Goal: Check status: Check status

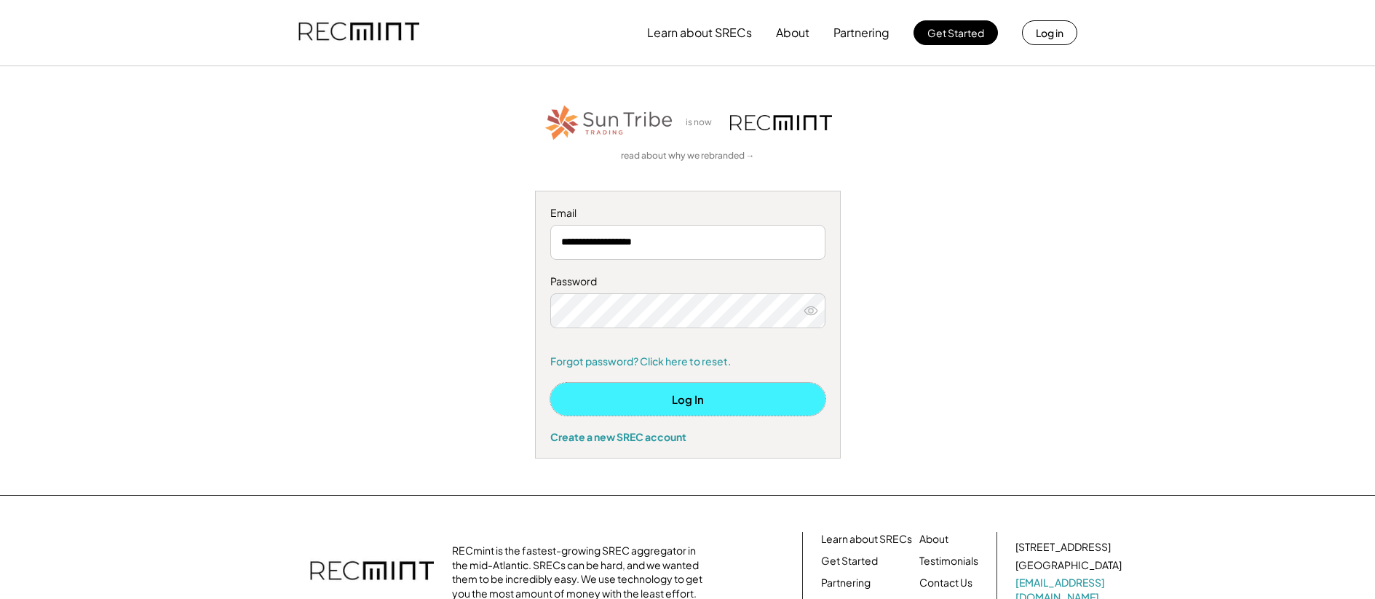
click at [719, 401] on button "Log In" at bounding box center [687, 399] width 275 height 33
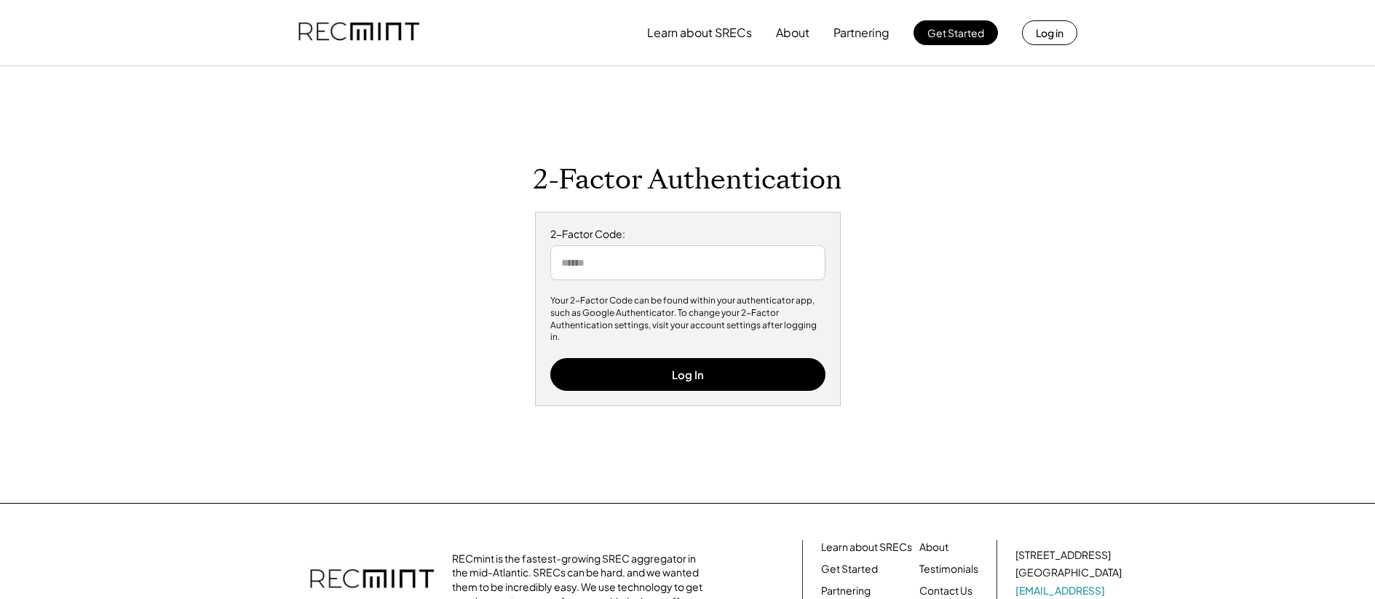
click at [635, 261] on input "input" at bounding box center [687, 262] width 275 height 35
click at [617, 269] on input "input" at bounding box center [687, 262] width 275 height 35
type input "******"
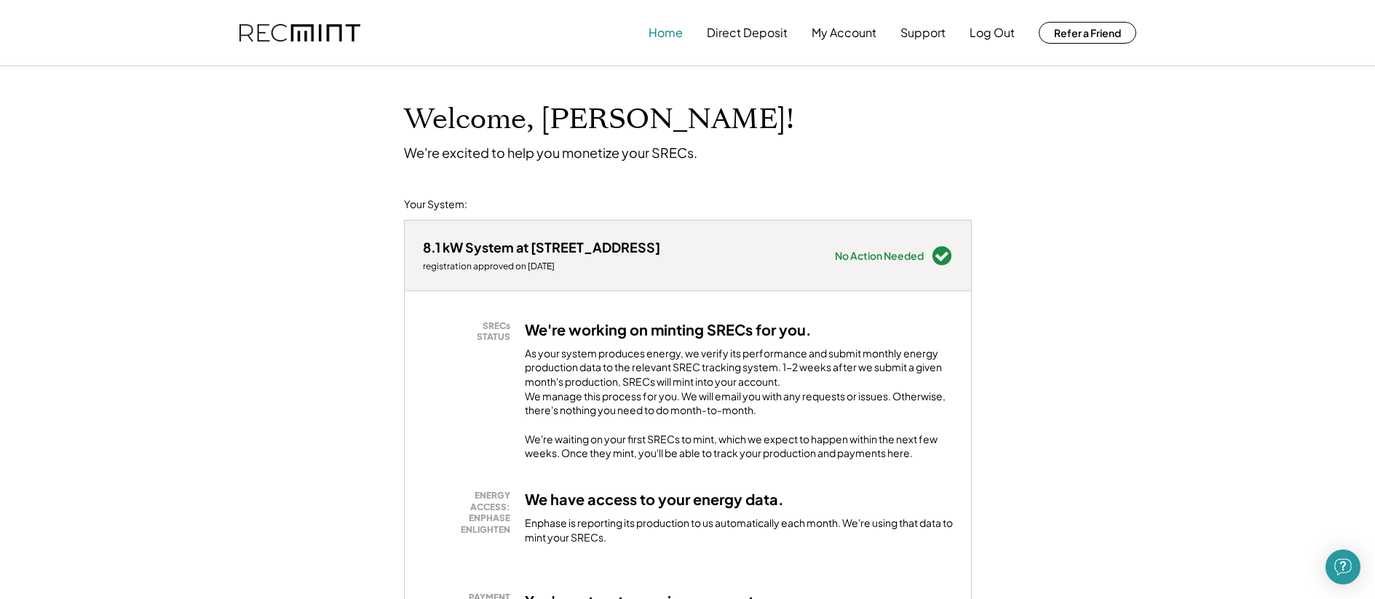
click at [674, 31] on button "Home" at bounding box center [666, 32] width 34 height 29
click at [834, 33] on button "My Account" at bounding box center [844, 32] width 65 height 29
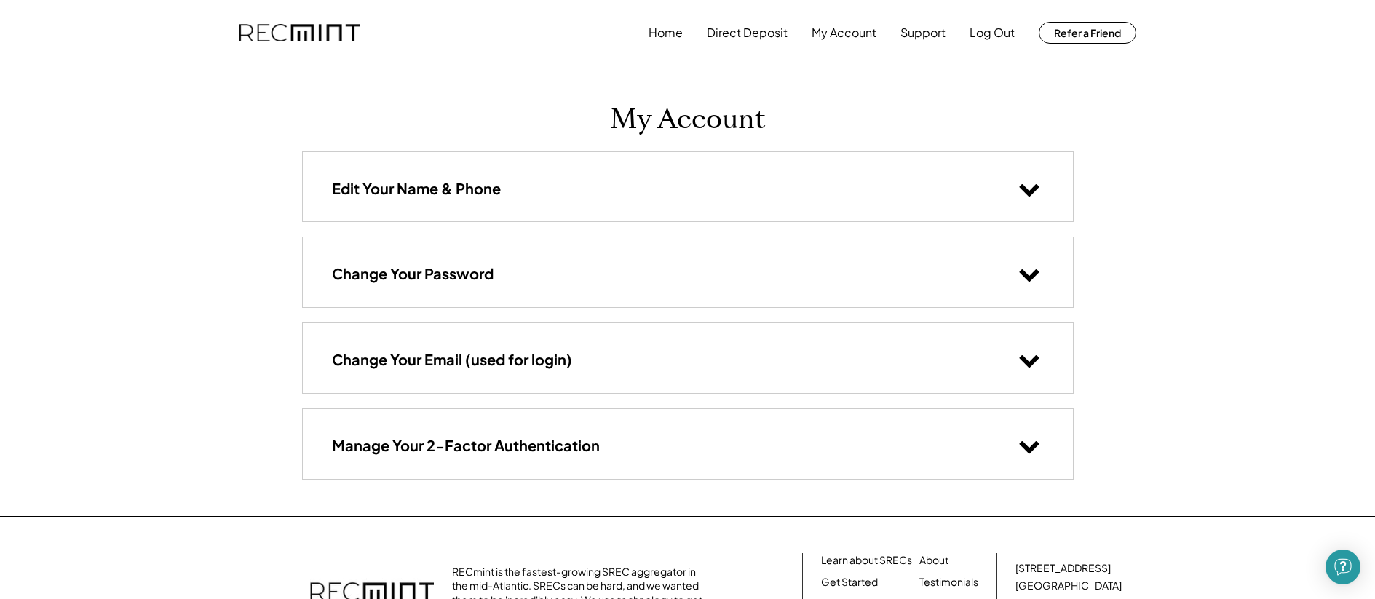
click at [1029, 183] on icon at bounding box center [1030, 189] width 22 height 22
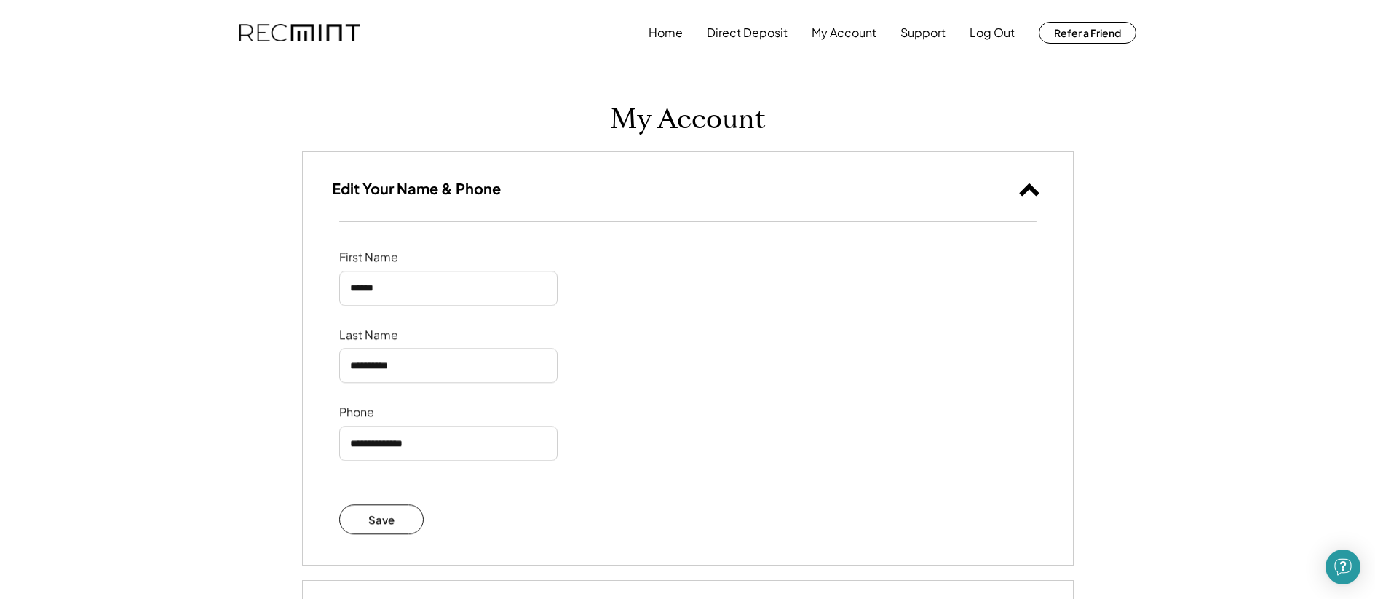
click at [1030, 183] on use at bounding box center [1029, 189] width 20 height 12
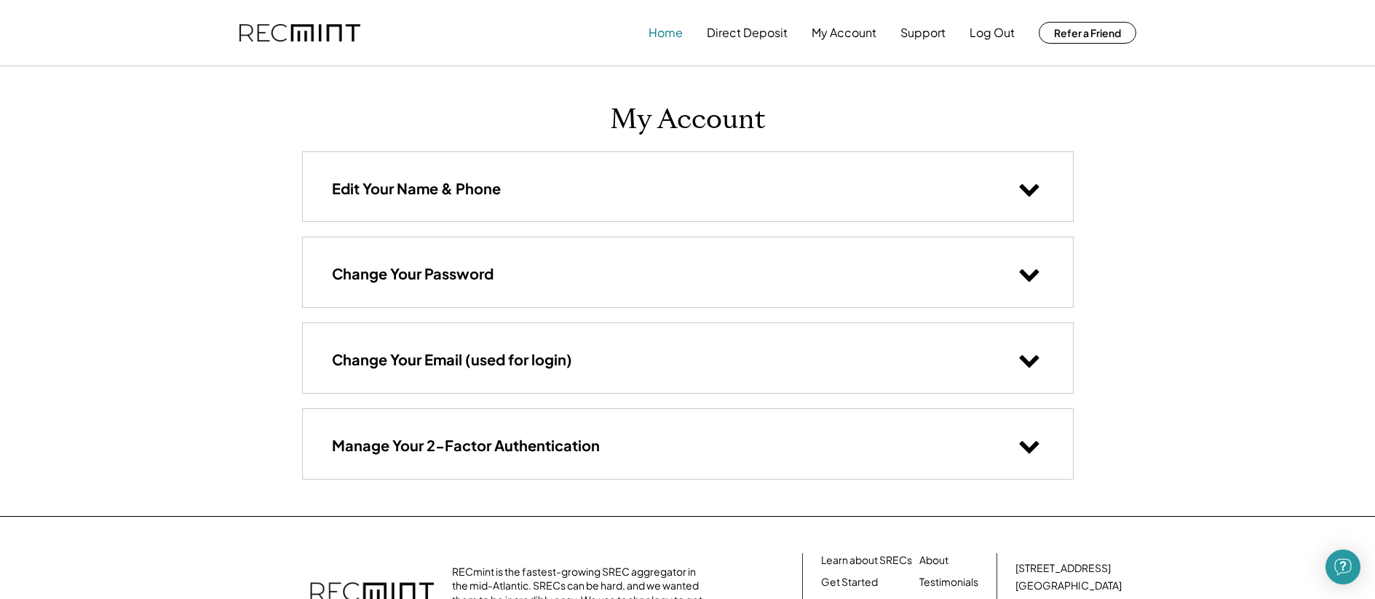
click at [663, 36] on button "Home" at bounding box center [666, 32] width 34 height 29
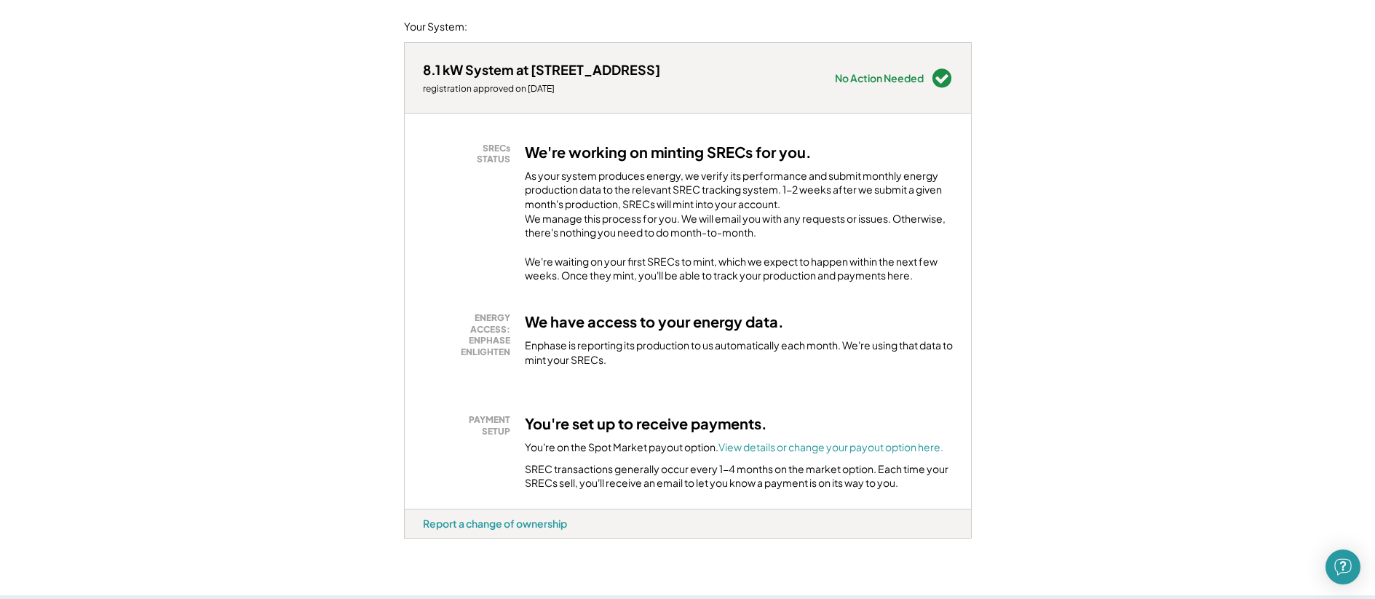
scroll to position [243, 0]
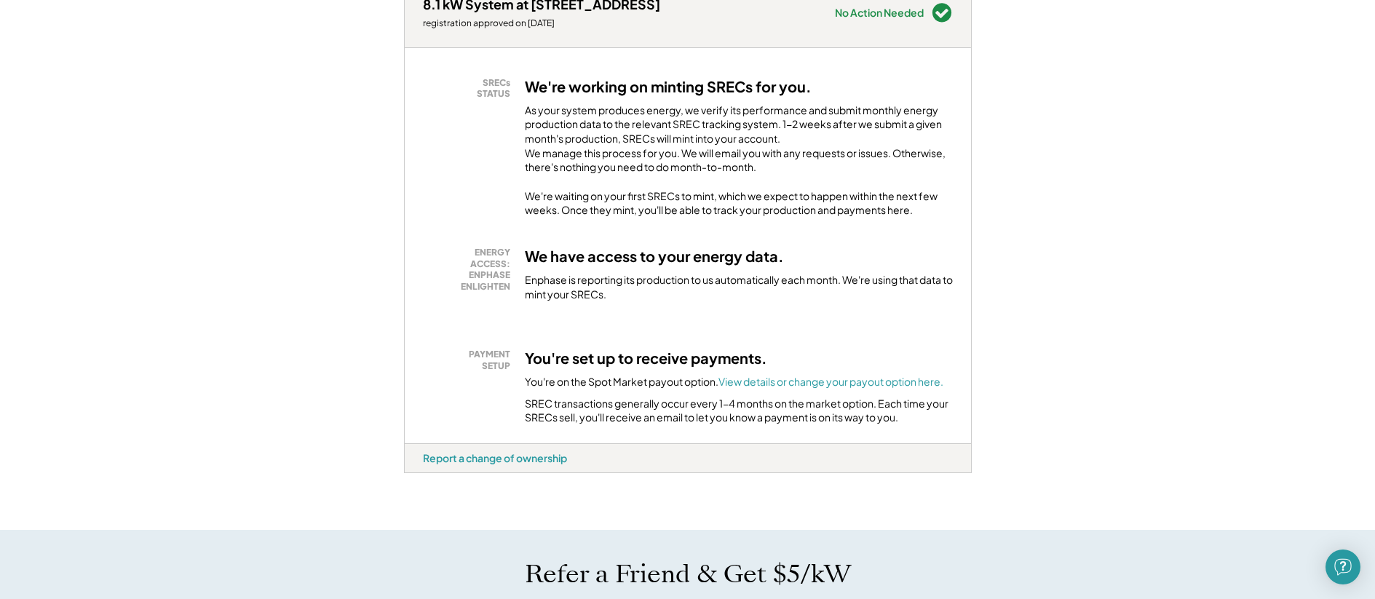
click at [682, 151] on div "As your system produces energy, we verify its performance and submit monthly en…" at bounding box center [739, 142] width 428 height 79
drag, startPoint x: 599, startPoint y: 187, endPoint x: 596, endPoint y: 214, distance: 27.1
click at [599, 182] on div "As your system produces energy, we verify its performance and submit monthly en…" at bounding box center [739, 142] width 428 height 79
click at [593, 234] on div "SRECs STATUS We're working on minting SRECs for you. As your system produces en…" at bounding box center [688, 245] width 566 height 395
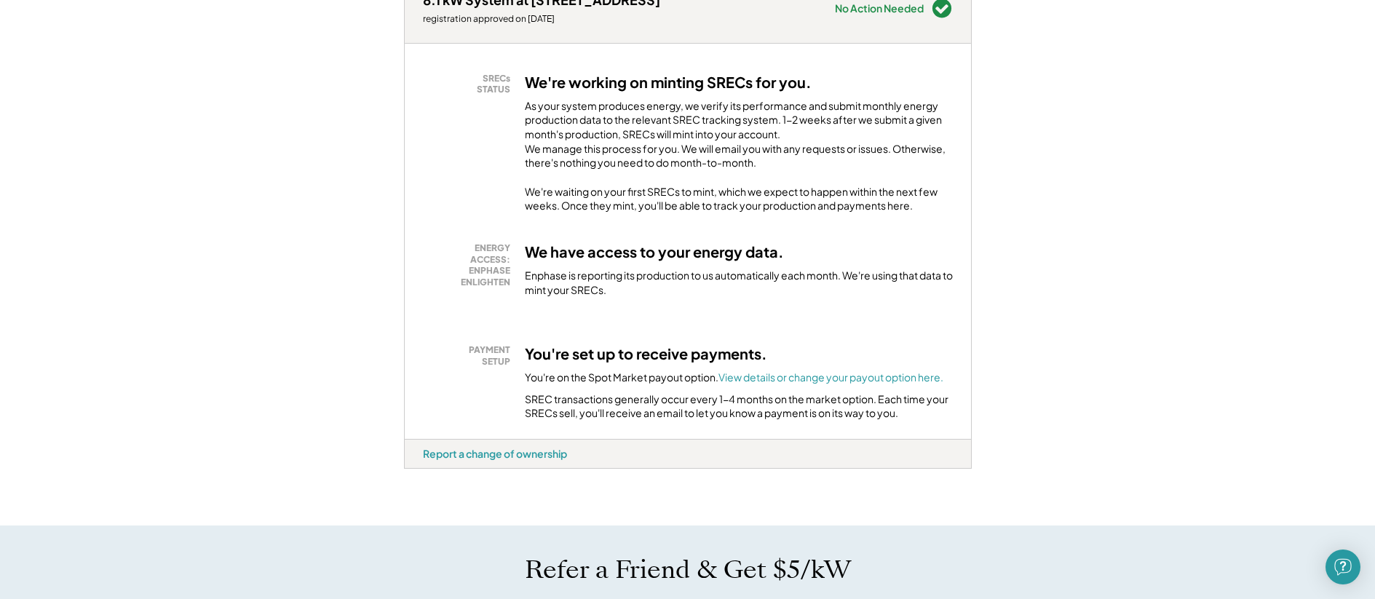
scroll to position [252, 0]
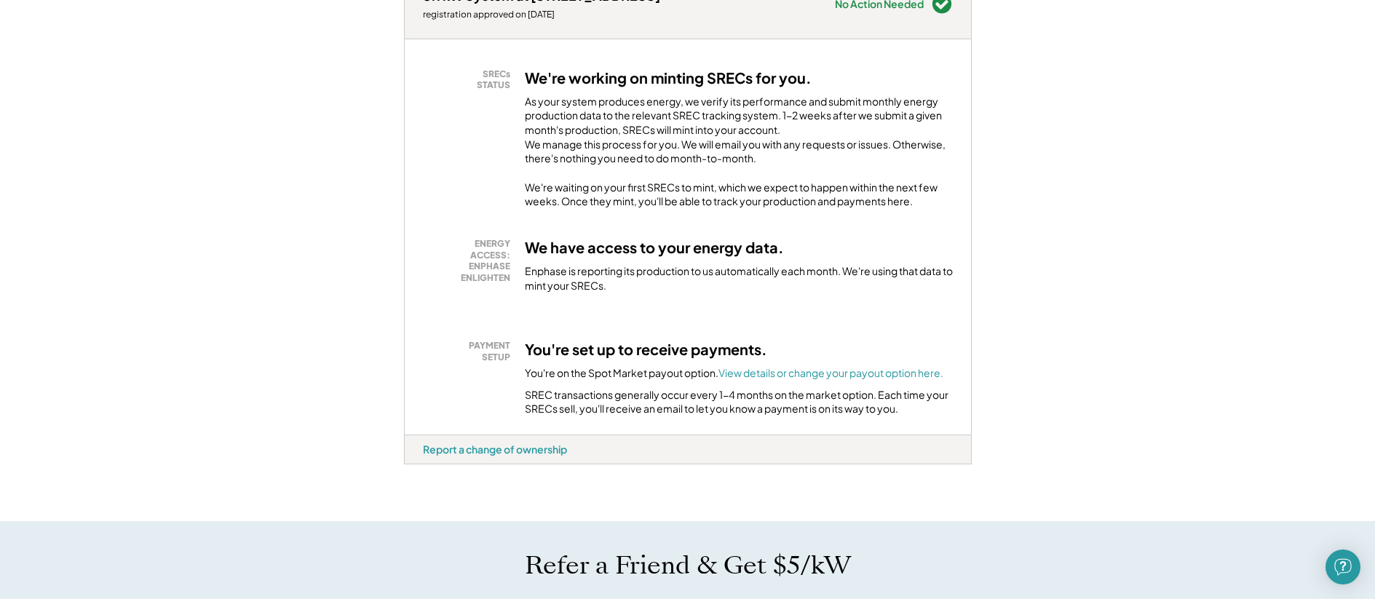
click at [620, 293] on div "Enphase is reporting its production to us automatically each month. We're using…" at bounding box center [739, 278] width 428 height 28
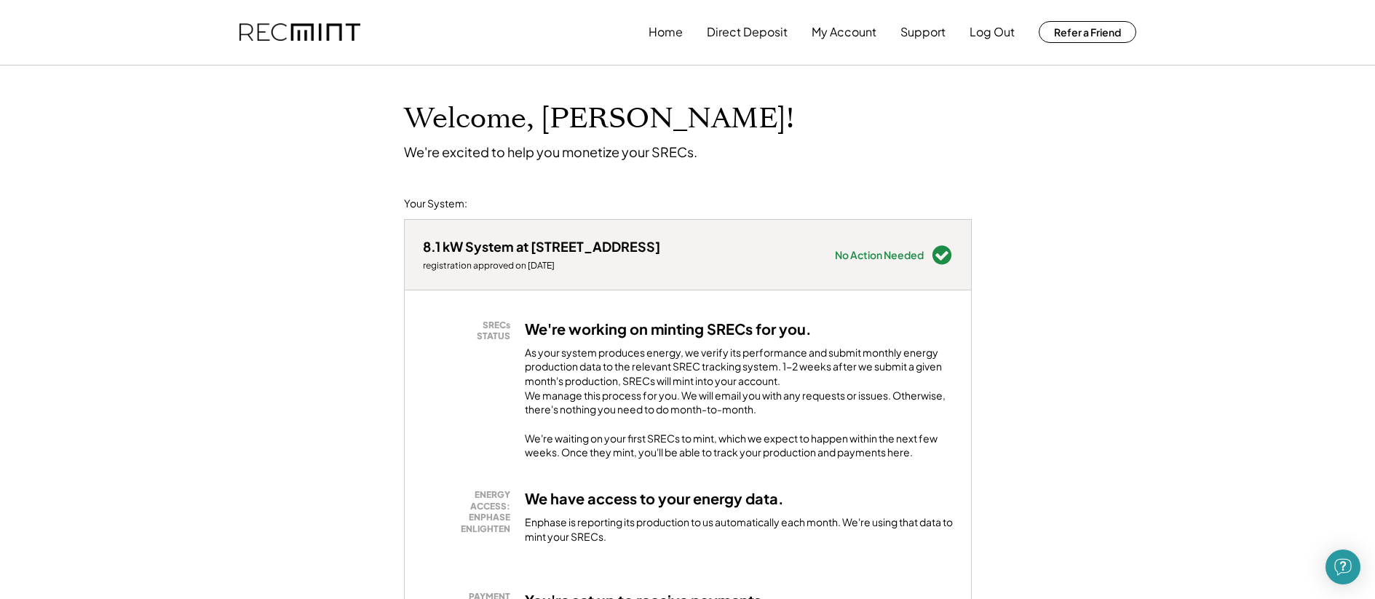
scroll to position [0, 0]
click at [676, 34] on button "Home" at bounding box center [666, 32] width 34 height 29
